Goal: Task Accomplishment & Management: Complete application form

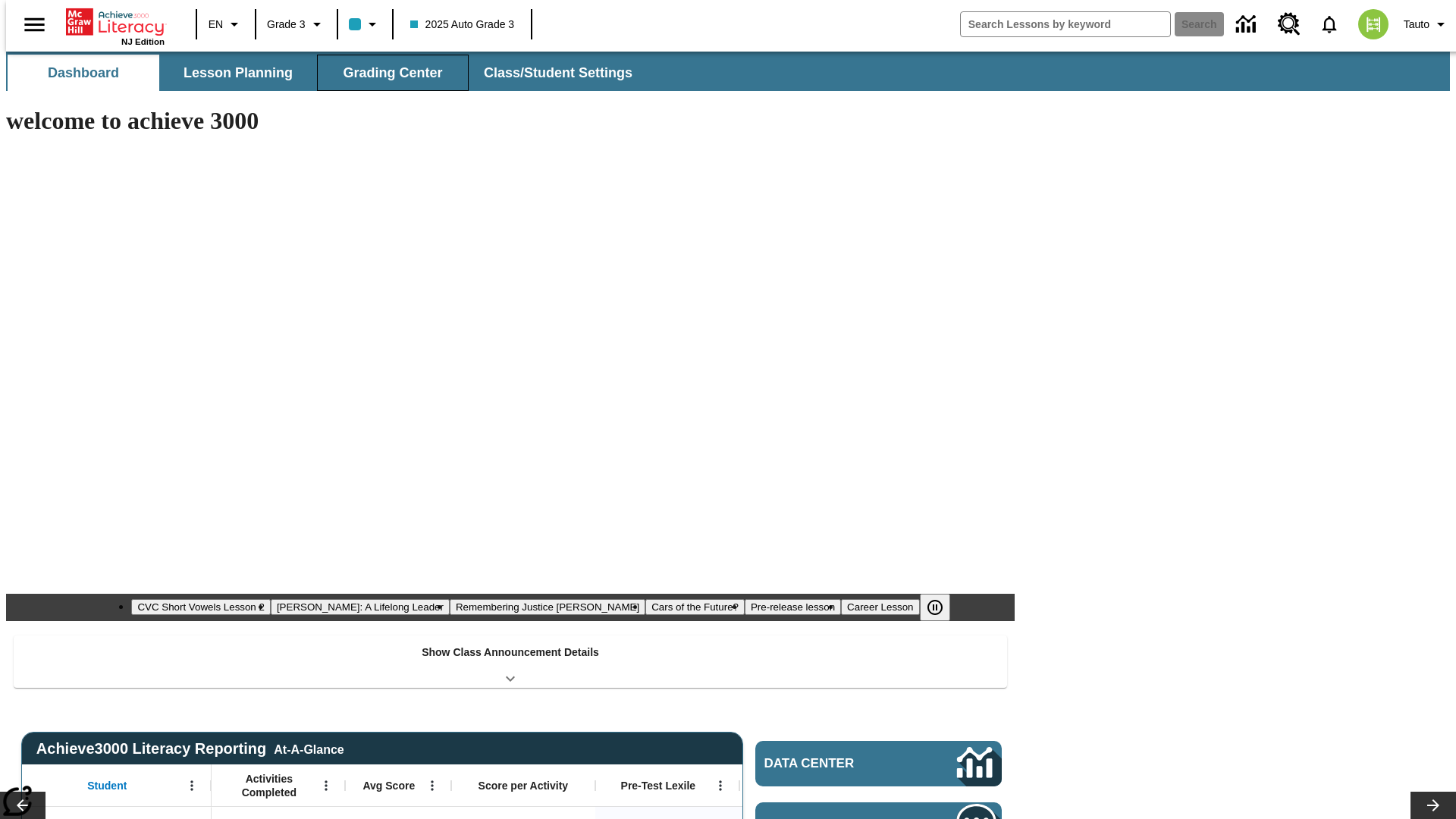
click at [387, 73] on span "Grading Center" at bounding box center [392, 73] width 99 height 18
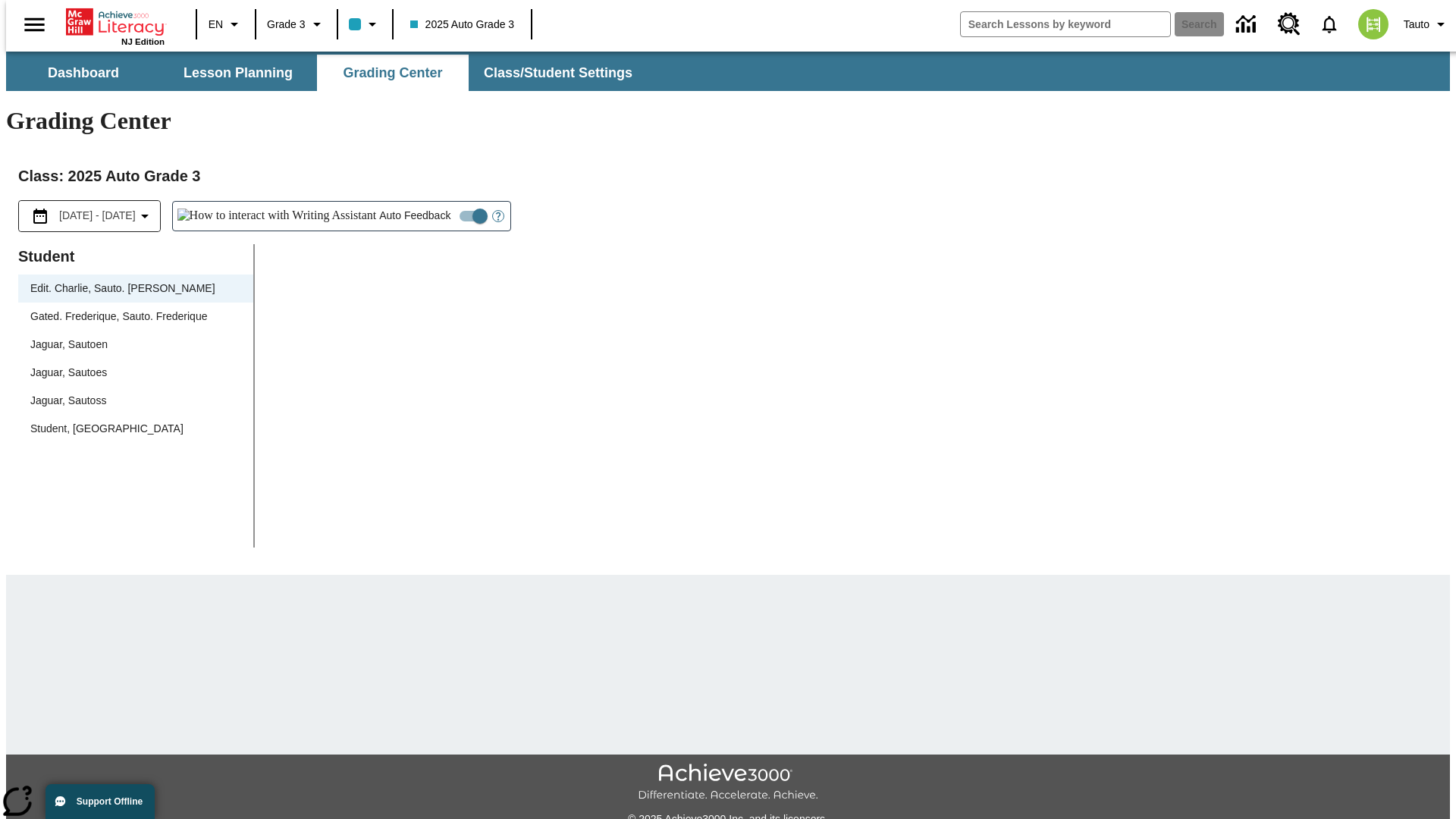
click at [130, 337] on div "Jaguar, Sautoen" at bounding box center [136, 344] width 211 height 16
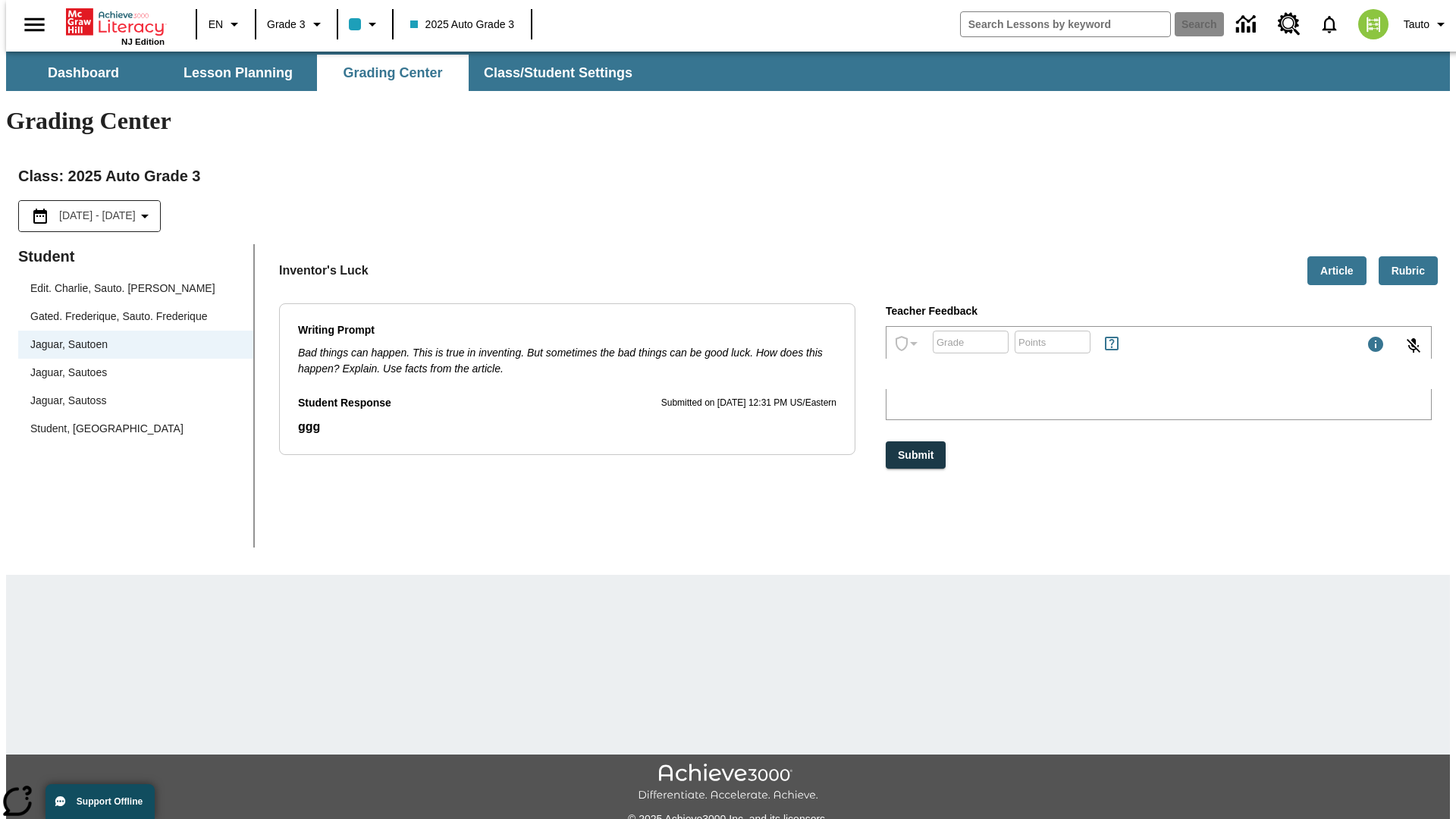
type input "3"
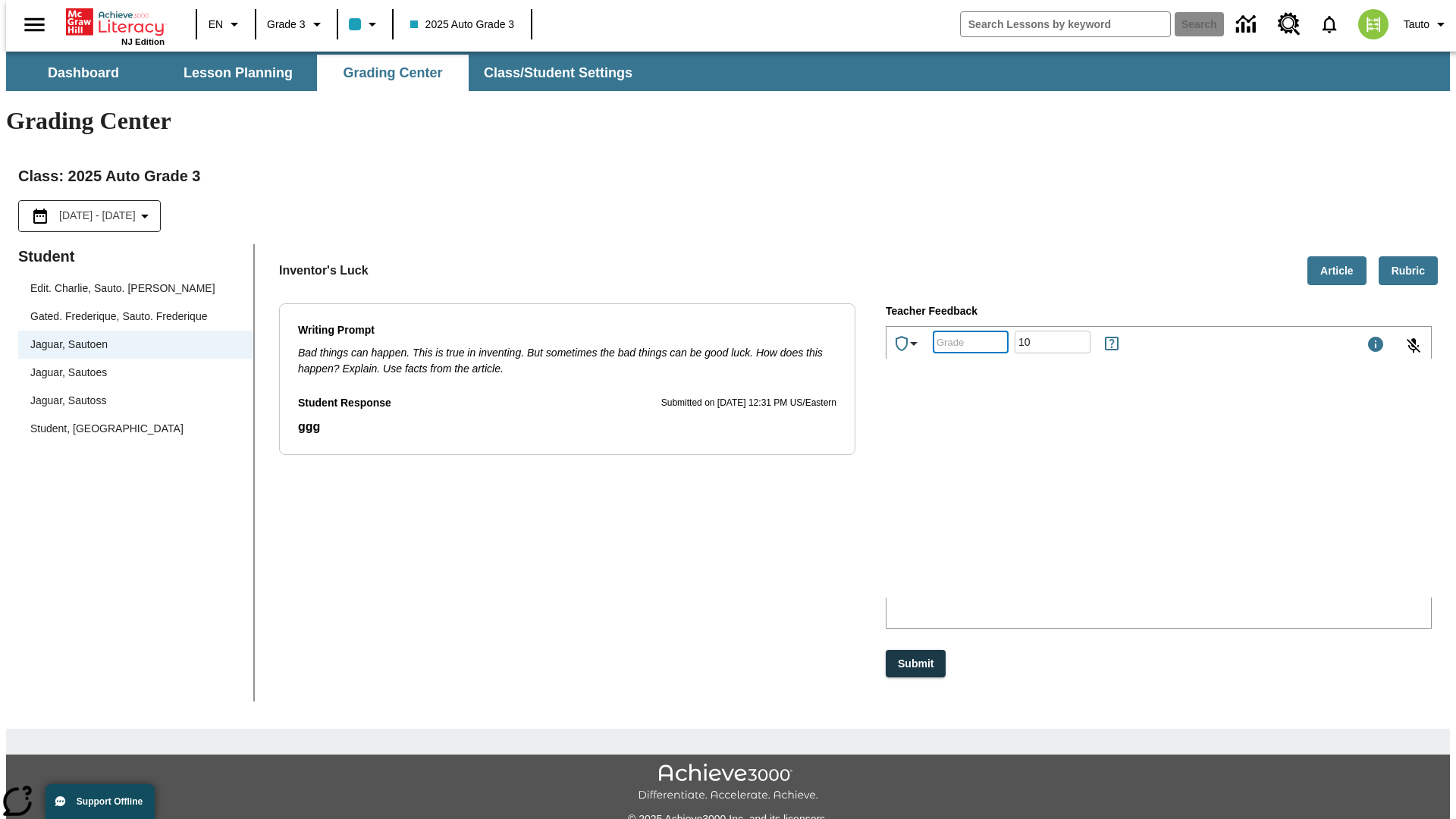
type input "10"
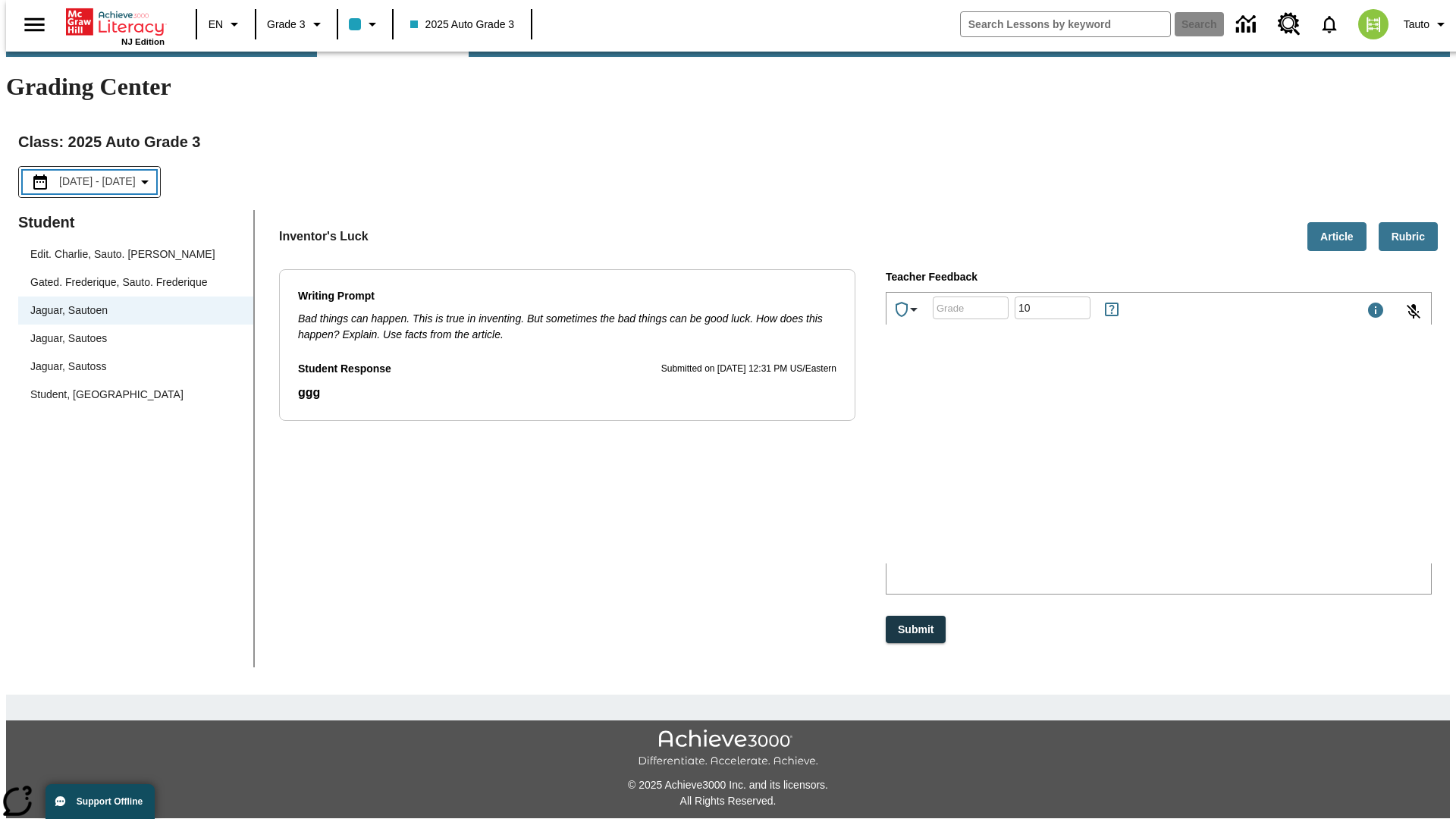
click at [1108, 465] on p "Type your response here." at bounding box center [1000, 464] width 216 height 14
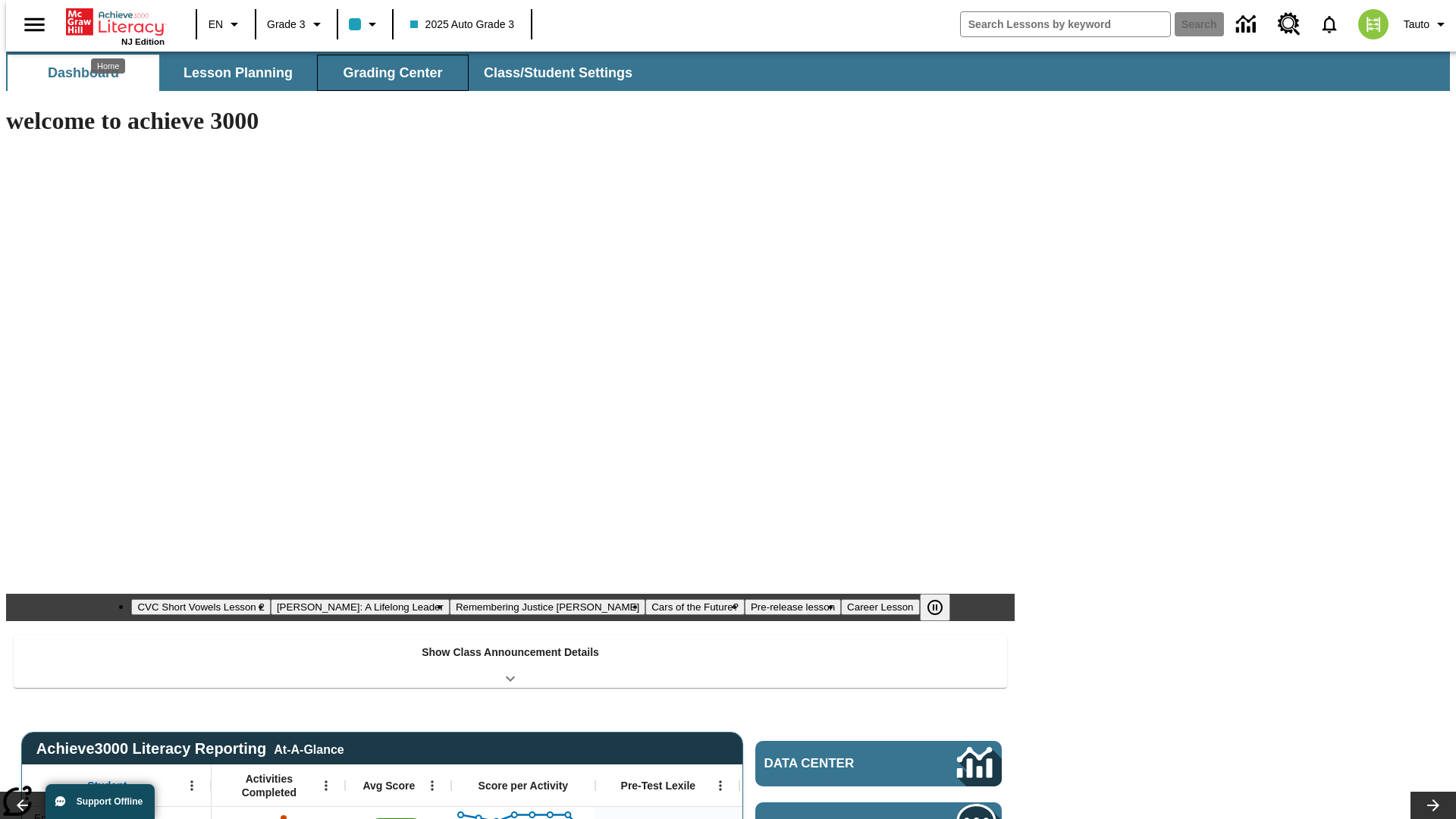
click at [387, 73] on span "Grading Center" at bounding box center [392, 73] width 99 height 18
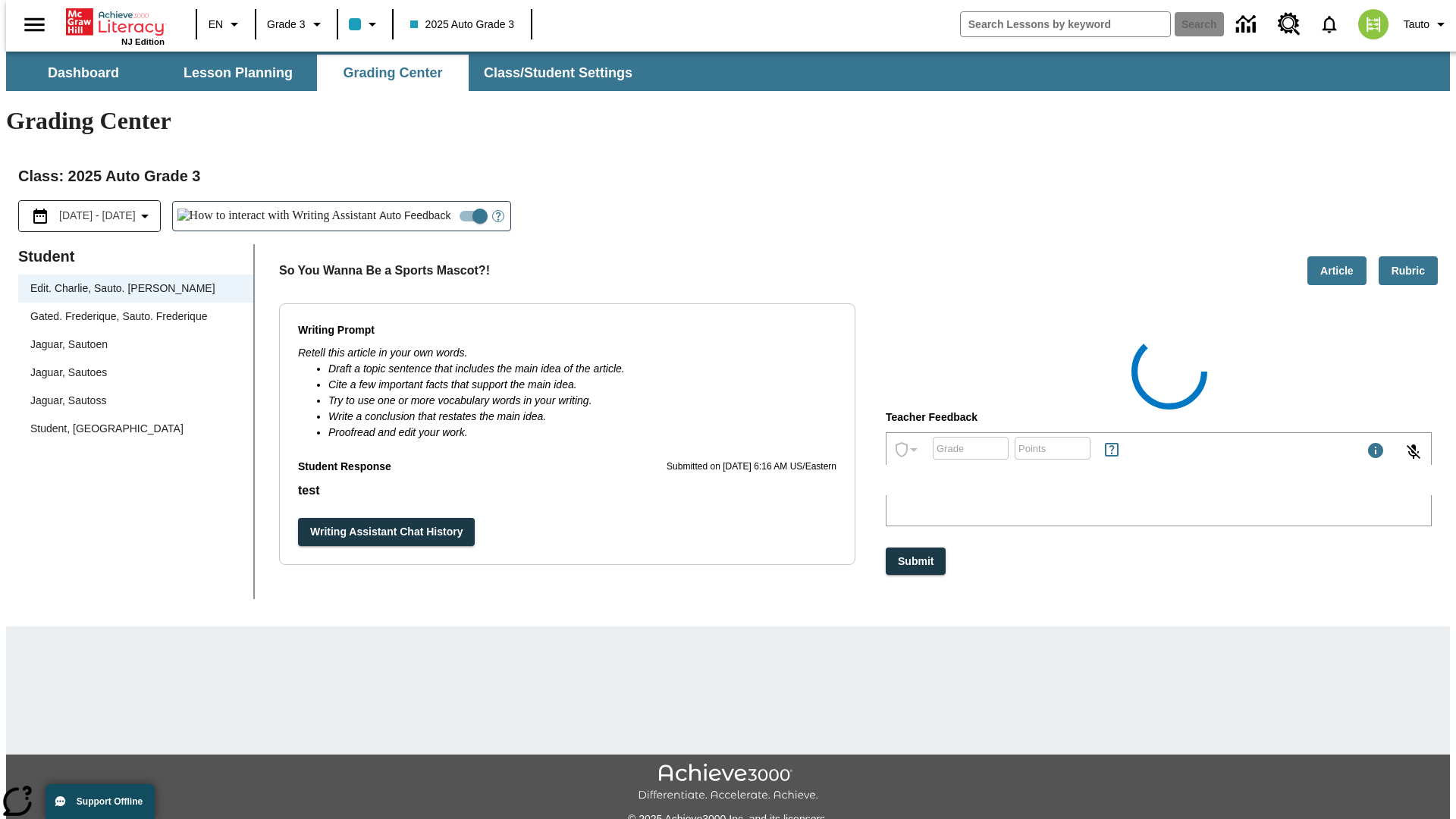
click at [130, 337] on div "Jaguar, Sautoen" at bounding box center [136, 344] width 211 height 16
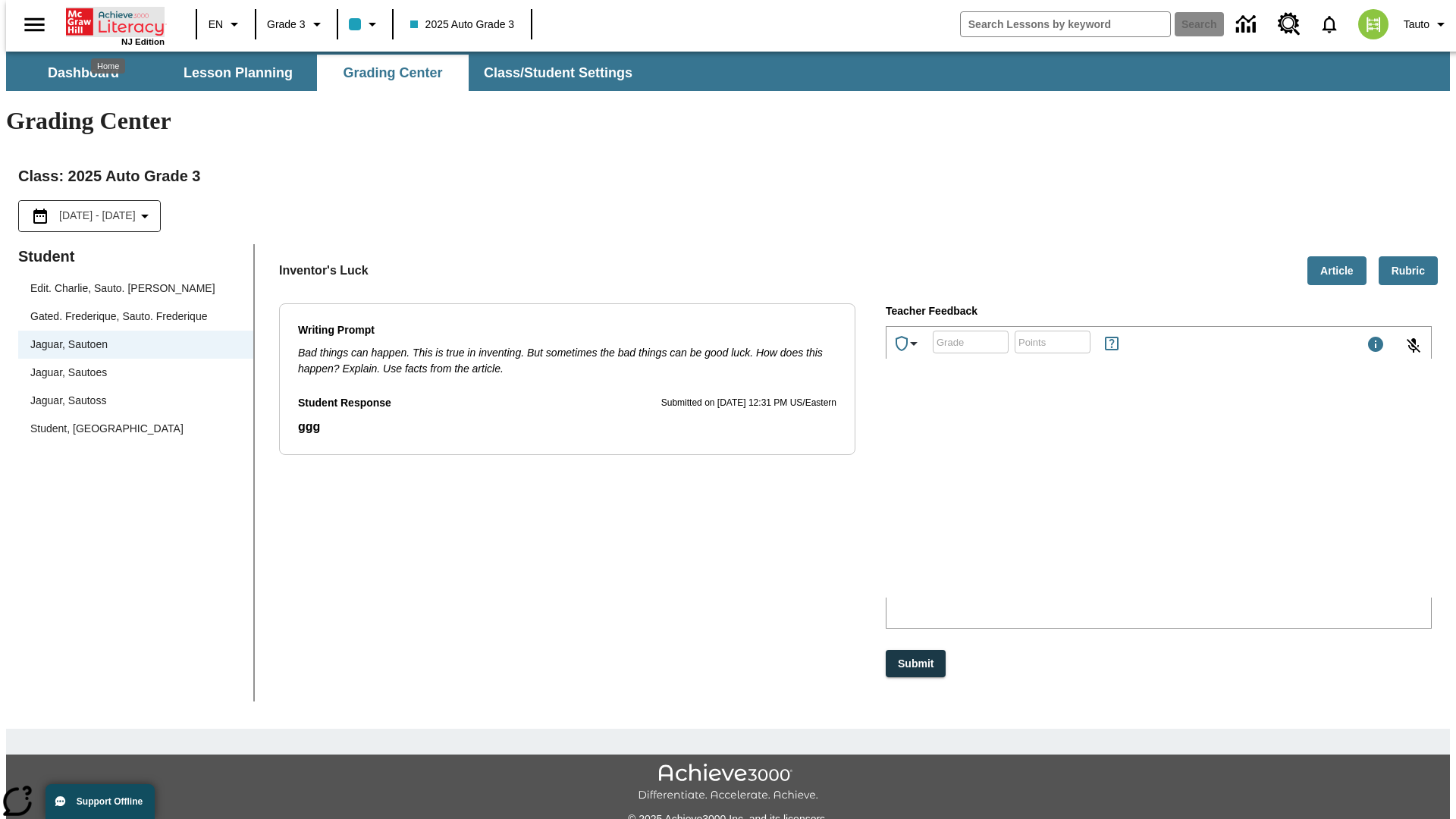
scroll to position [34, 0]
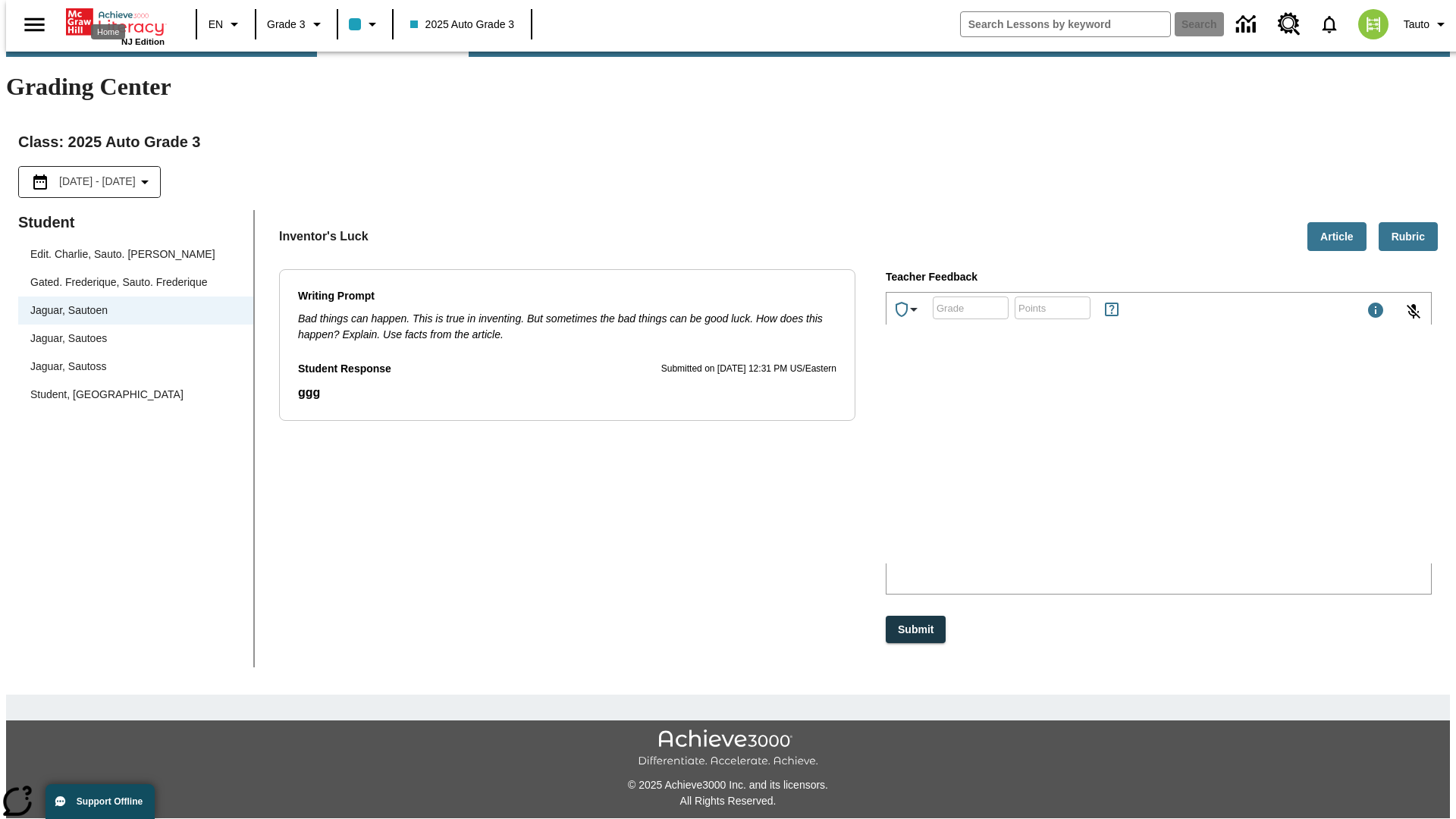
click at [1108, 465] on p "iIDYd" at bounding box center [1000, 464] width 216 height 14
click at [1108, 465] on p "ziEVge" at bounding box center [1000, 464] width 216 height 14
